Goal: Information Seeking & Learning: Learn about a topic

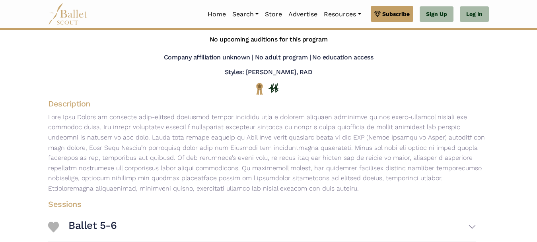
scroll to position [80, 0]
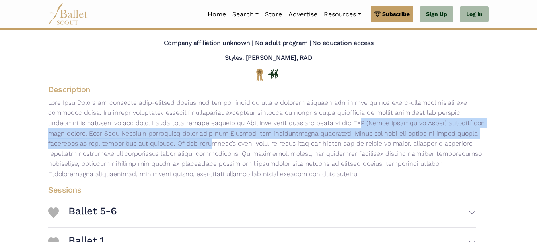
drag, startPoint x: 209, startPoint y: 123, endPoint x: 497, endPoint y: 133, distance: 288.3
click at [497, 135] on body "Premium Feature Make this audition season count. Upgrade to premium for access …" at bounding box center [268, 186] width 537 height 532
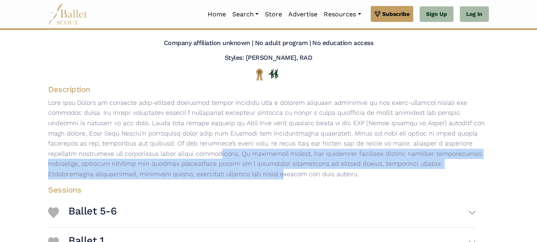
drag, startPoint x: 481, startPoint y: 160, endPoint x: 466, endPoint y: 146, distance: 19.7
click at [466, 146] on p at bounding box center [269, 139] width 454 height 82
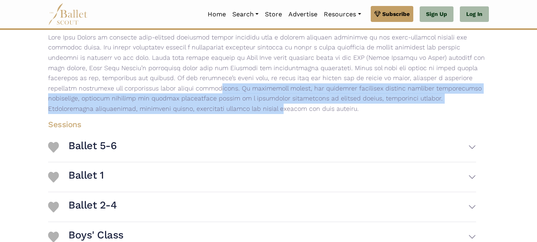
scroll to position [159, 0]
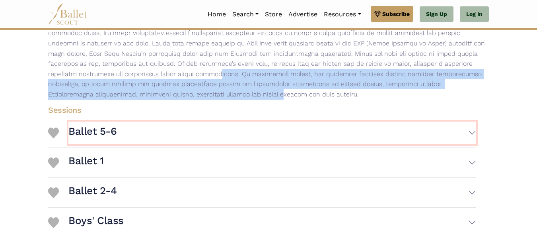
click at [96, 133] on h3 "Ballet 5-6" at bounding box center [92, 132] width 48 height 14
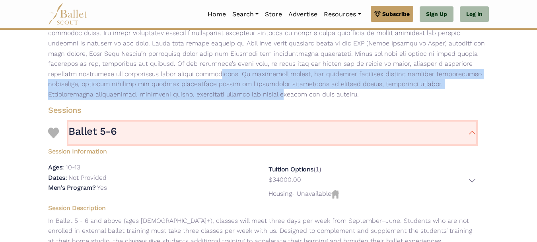
click at [97, 129] on h3 "Ballet 5-6" at bounding box center [92, 132] width 48 height 14
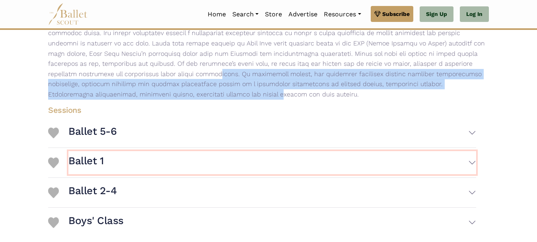
click at [105, 167] on button "Ballet 1" at bounding box center [272, 162] width 408 height 23
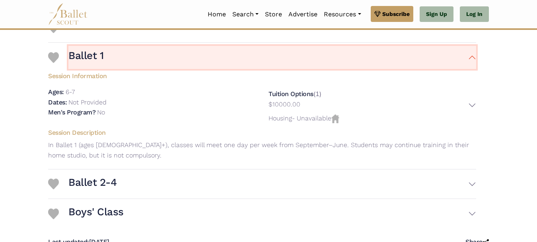
scroll to position [279, 0]
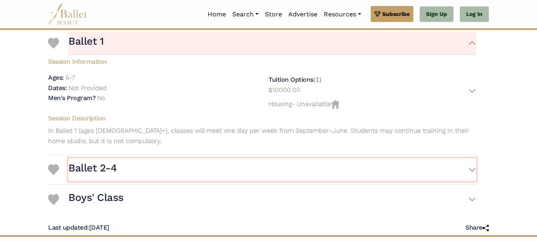
click at [114, 163] on h3 "Ballet 2-4" at bounding box center [92, 168] width 48 height 14
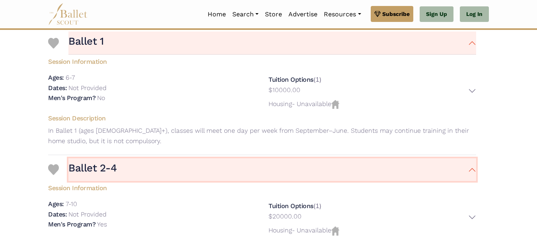
click at [113, 163] on h3 "Ballet 2-4" at bounding box center [92, 168] width 48 height 14
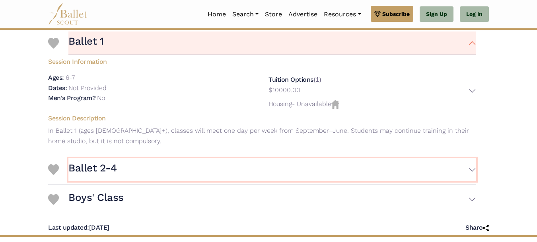
click at [130, 167] on button "Ballet 2-4" at bounding box center [272, 169] width 408 height 23
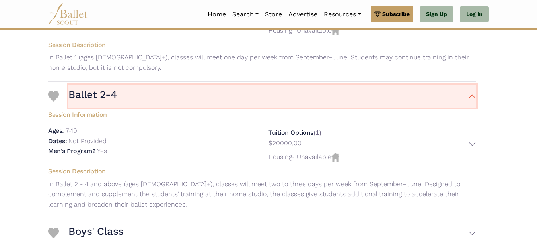
scroll to position [358, 0]
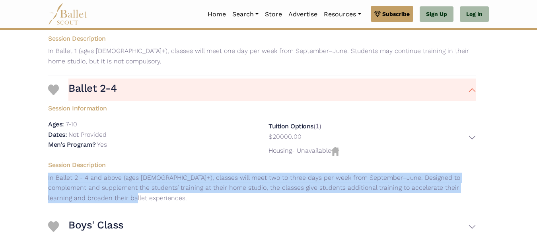
drag, startPoint x: 123, startPoint y: 197, endPoint x: 48, endPoint y: 178, distance: 77.4
click at [48, 178] on p "In Ballet 2 - 4 and above (ages [DEMOGRAPHIC_DATA]+), classes will meet two to …" at bounding box center [262, 187] width 441 height 31
click at [139, 183] on p "In Ballet 2 - 4 and above (ages [DEMOGRAPHIC_DATA]+), classes will meet two to …" at bounding box center [262, 187] width 441 height 31
drag, startPoint x: 133, startPoint y: 196, endPoint x: 48, endPoint y: 166, distance: 90.0
click at [47, 168] on div "Session Description In Ballet 2 - 4 and above (ages 7+), classes will meet two …" at bounding box center [262, 183] width 441 height 51
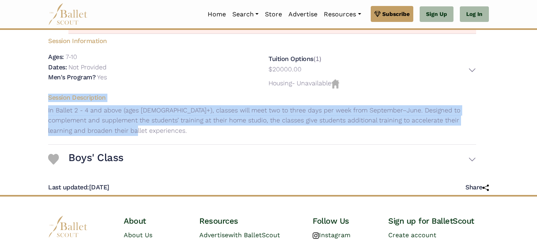
scroll to position [438, 0]
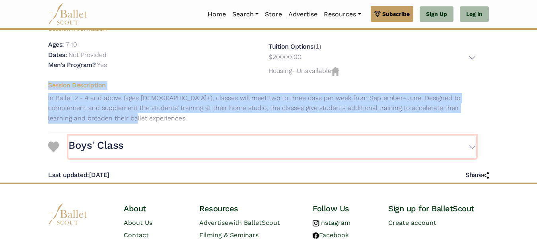
click at [139, 146] on button "Boys' Class" at bounding box center [272, 146] width 408 height 23
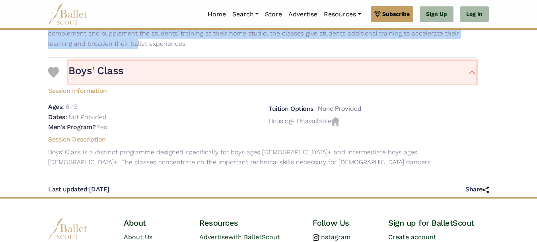
scroll to position [517, 0]
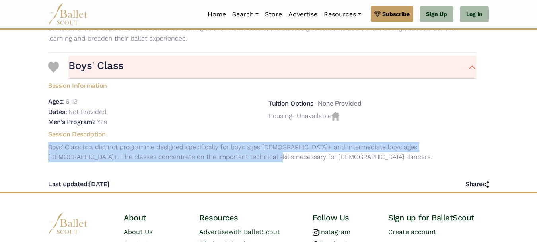
drag, startPoint x: 236, startPoint y: 156, endPoint x: 236, endPoint y: 134, distance: 21.5
click at [236, 134] on div "Session Description Boys’ Class is a distinct programme designed specifically f…" at bounding box center [262, 147] width 441 height 40
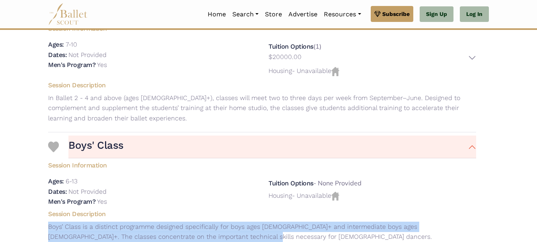
scroll to position [478, 0]
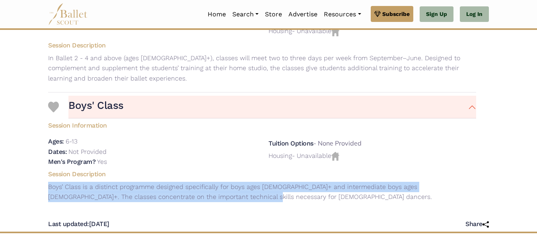
click at [432, 193] on p "Boys’ Class is a distinct programme designed specifically for boys ages [DEMOGR…" at bounding box center [262, 191] width 441 height 20
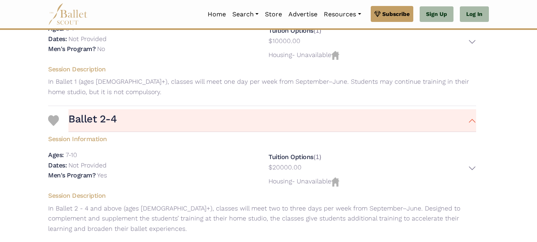
scroll to position [438, 0]
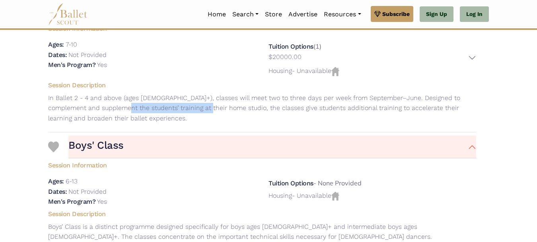
drag, startPoint x: 126, startPoint y: 107, endPoint x: 210, endPoint y: 110, distance: 84.4
click at [210, 110] on p "In Ballet 2 - 4 and above (ages [DEMOGRAPHIC_DATA]+), classes will meet two to …" at bounding box center [262, 108] width 441 height 31
copy p "training at their home studio"
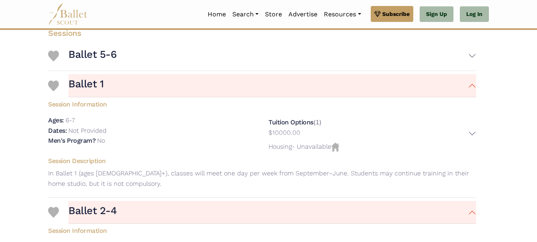
scroll to position [119, 0]
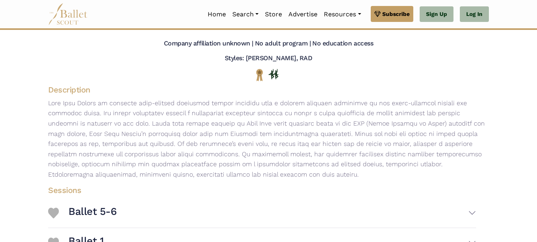
scroll to position [80, 0]
click at [151, 131] on p at bounding box center [269, 139] width 454 height 82
click at [157, 130] on p at bounding box center [269, 139] width 454 height 82
copy p "Vaganova"
